Goal: Register for event/course

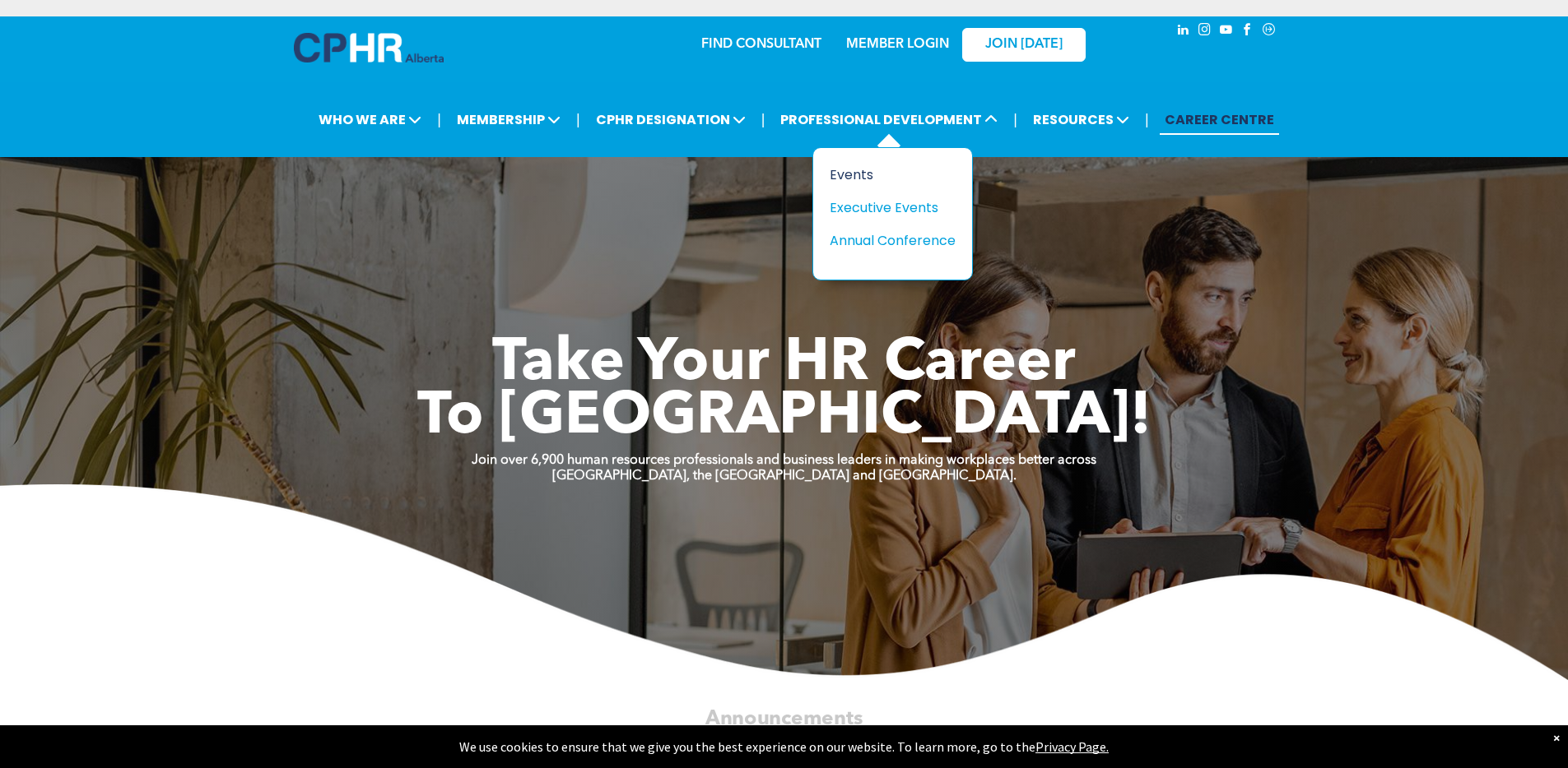
click at [862, 177] on div "Events" at bounding box center [886, 174] width 113 height 21
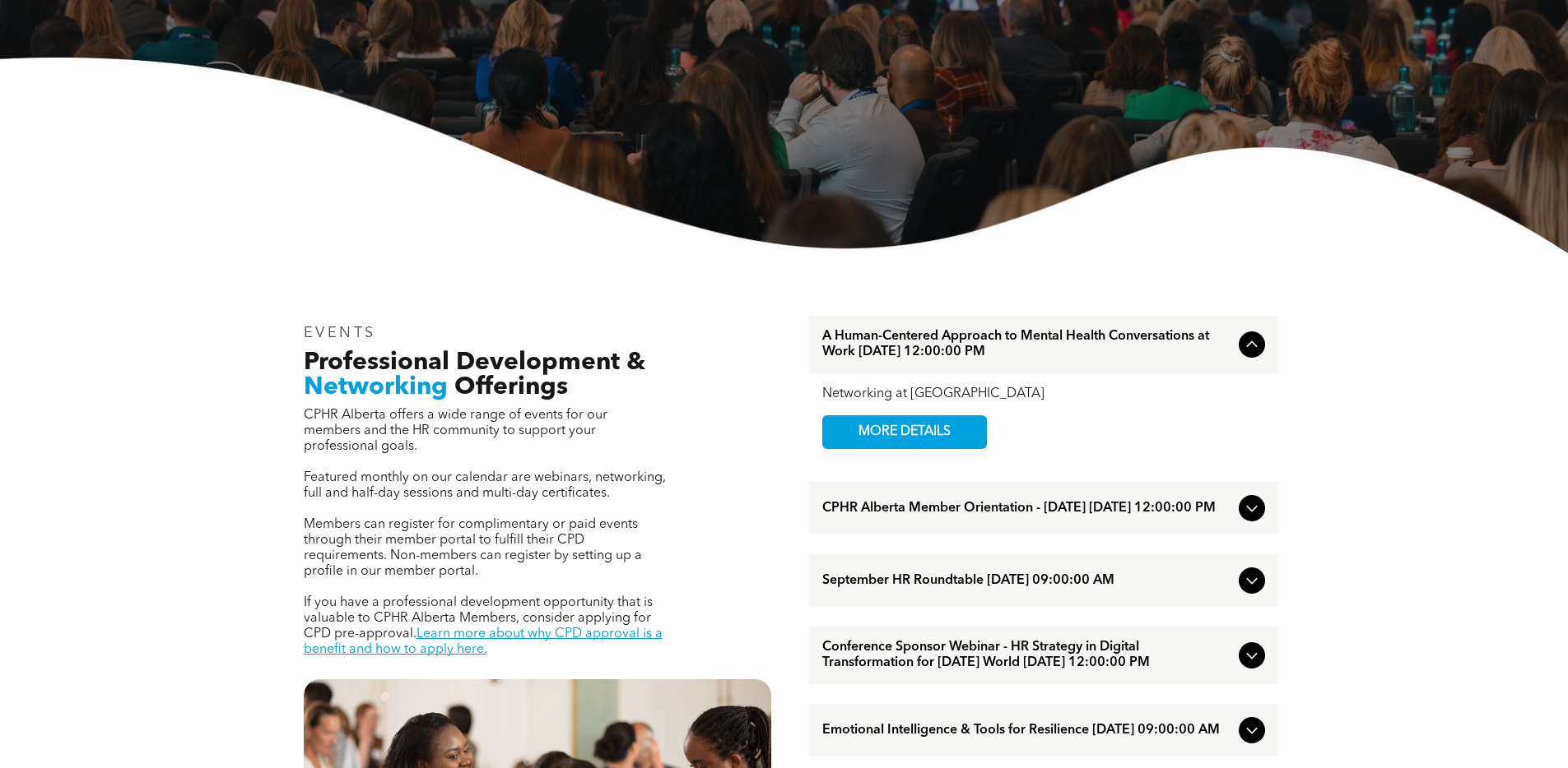
scroll to position [539, 0]
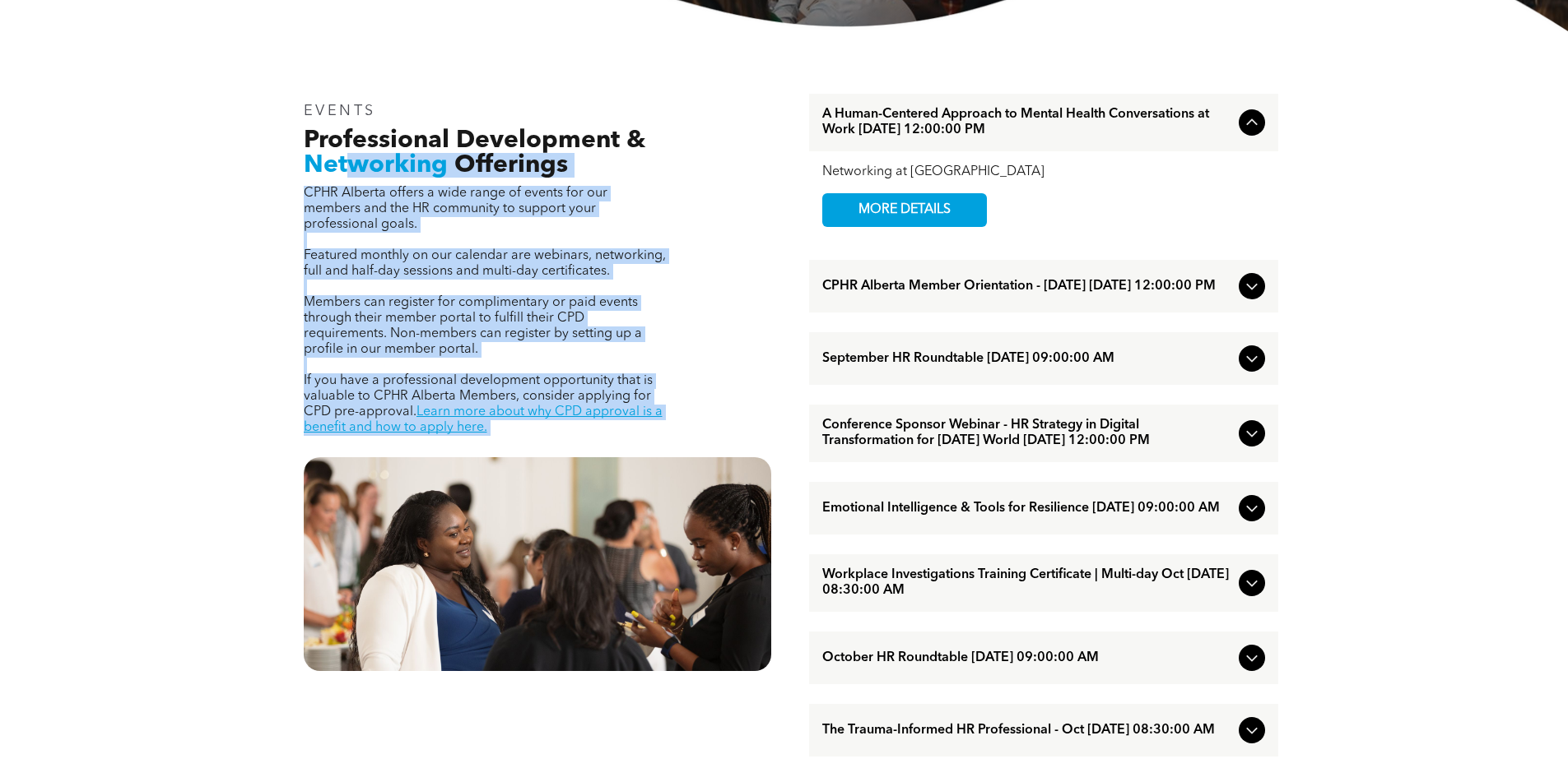
drag, startPoint x: 638, startPoint y: 423, endPoint x: 346, endPoint y: 170, distance: 386.4
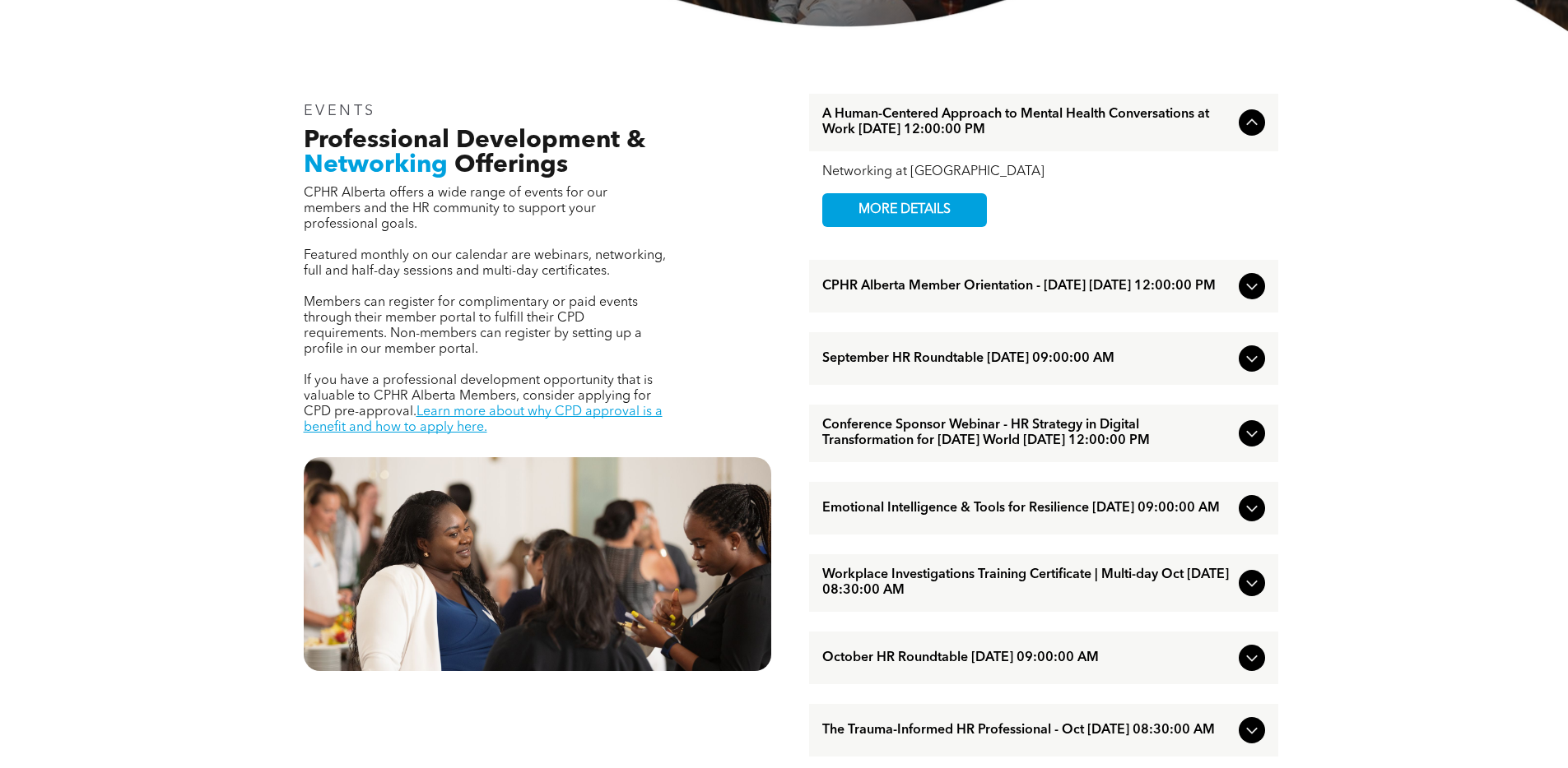
scroll to position [804, 0]
